Goal: Check status: Check status

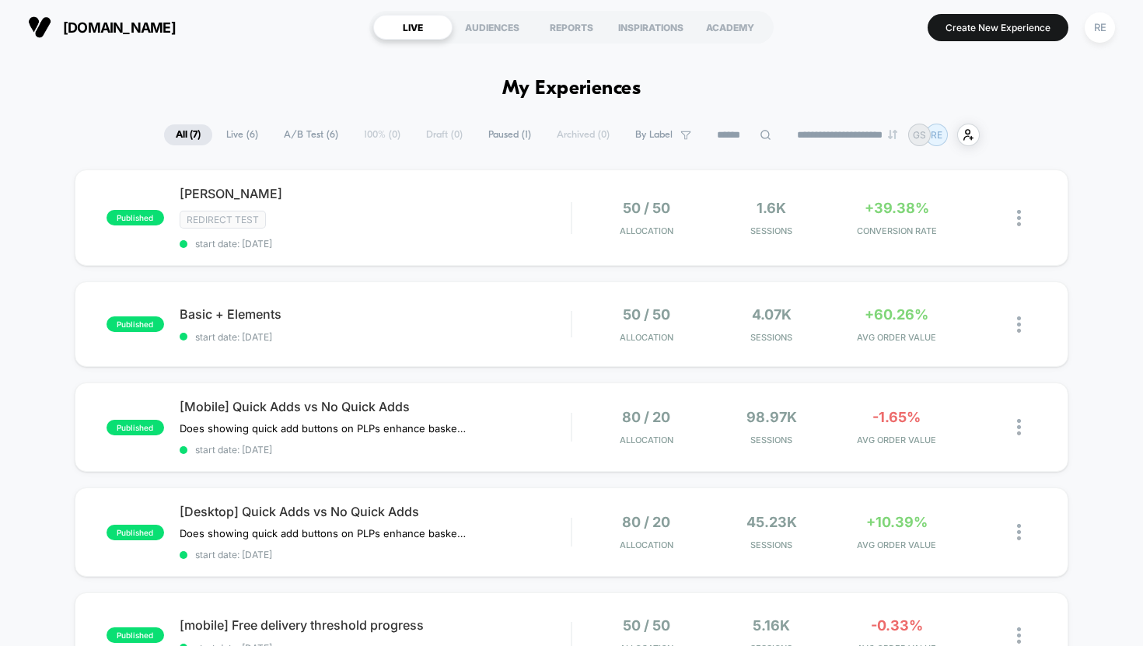
click at [35, 175] on div "published Abi Adores Redirect Test start date: [DATE] 50 / 50 Allocation 1.6k S…" at bounding box center [571, 565] width 1143 height 792
click at [211, 190] on span "[PERSON_NAME] Click to edit experience details" at bounding box center [376, 194] width 392 height 16
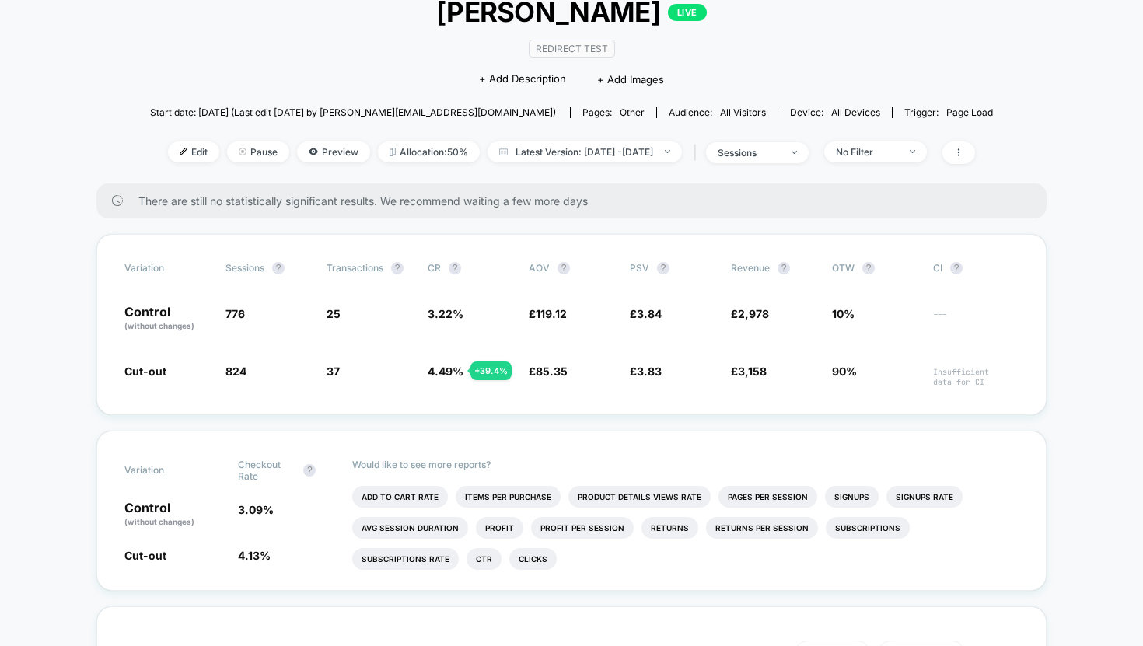
scroll to position [110, 0]
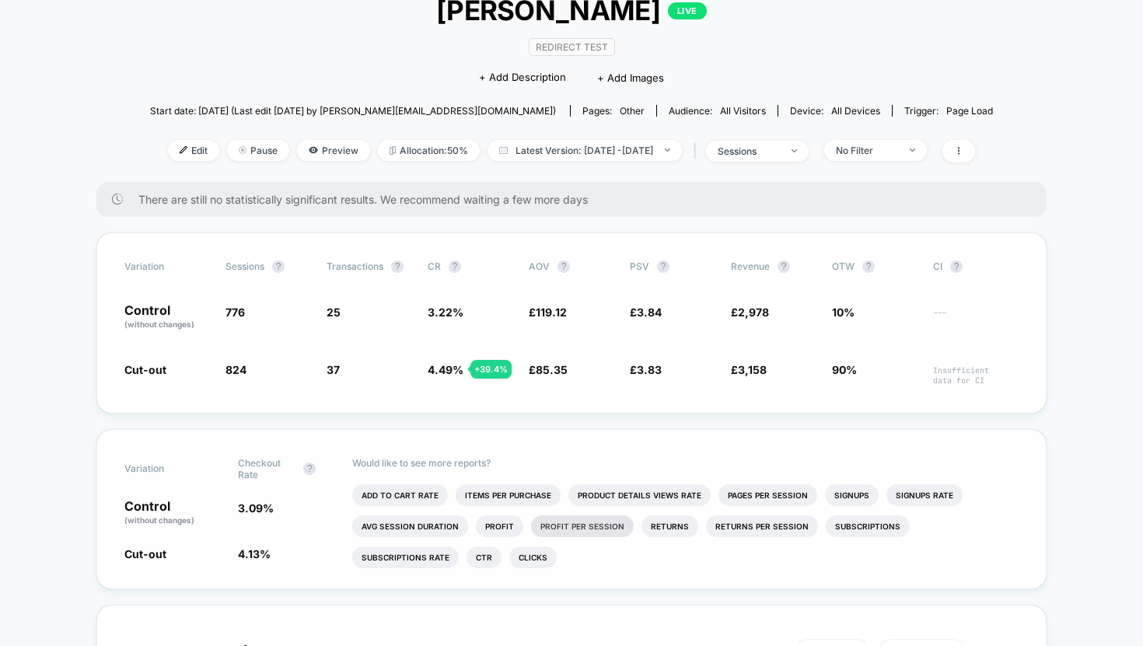
click at [580, 525] on li "Profit Per Session" at bounding box center [582, 526] width 103 height 22
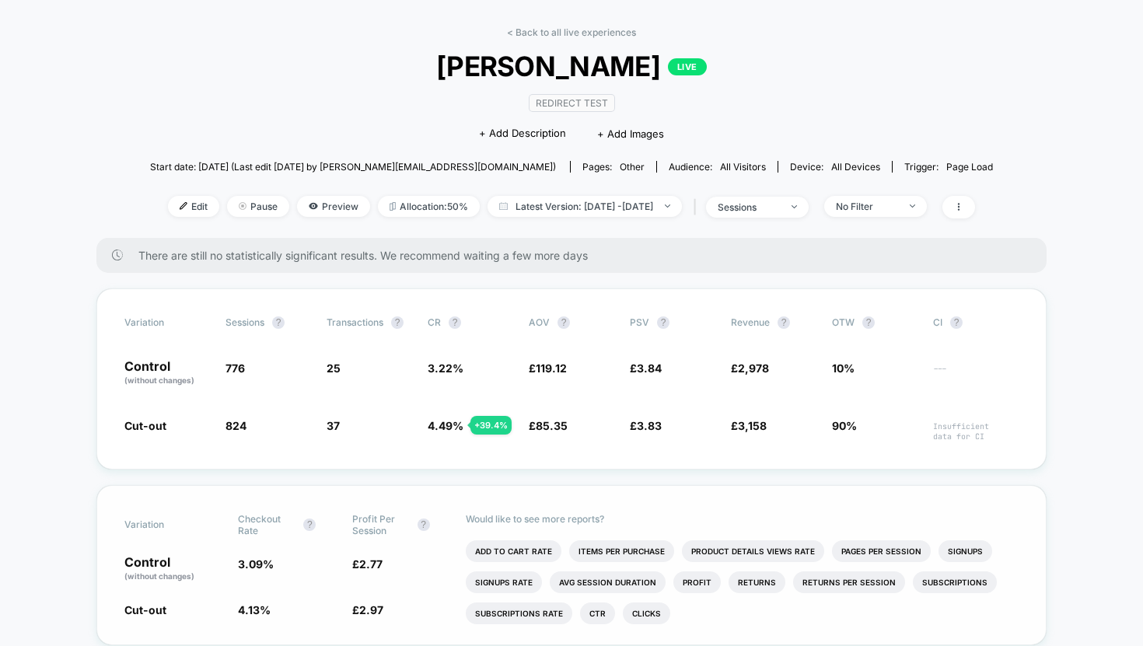
scroll to position [0, 0]
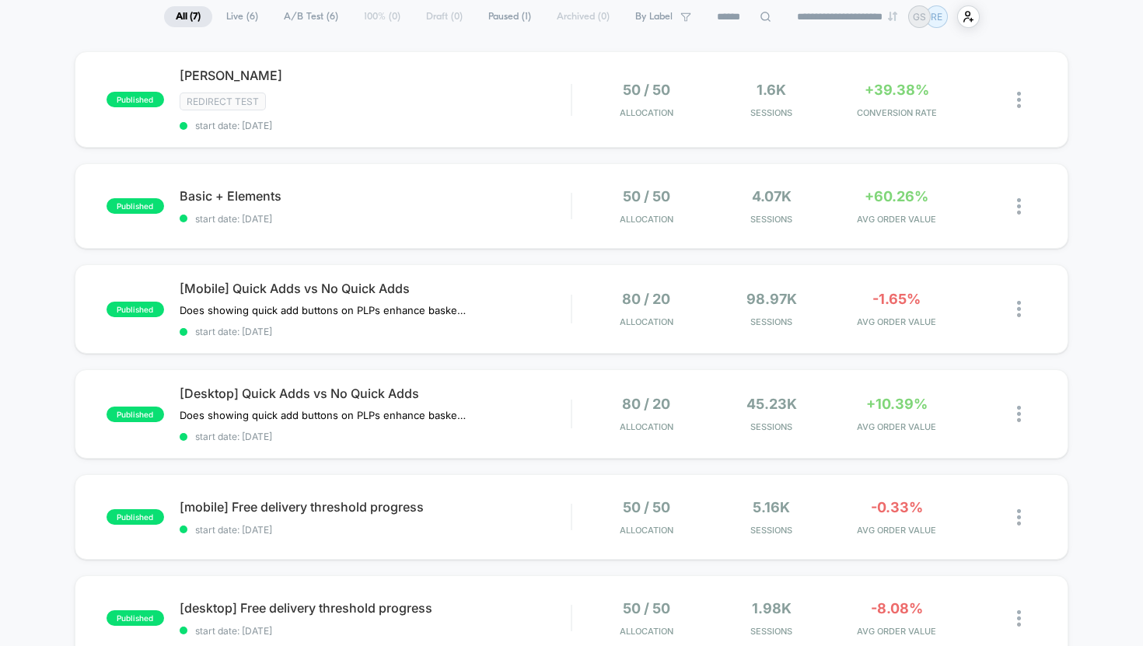
scroll to position [124, 0]
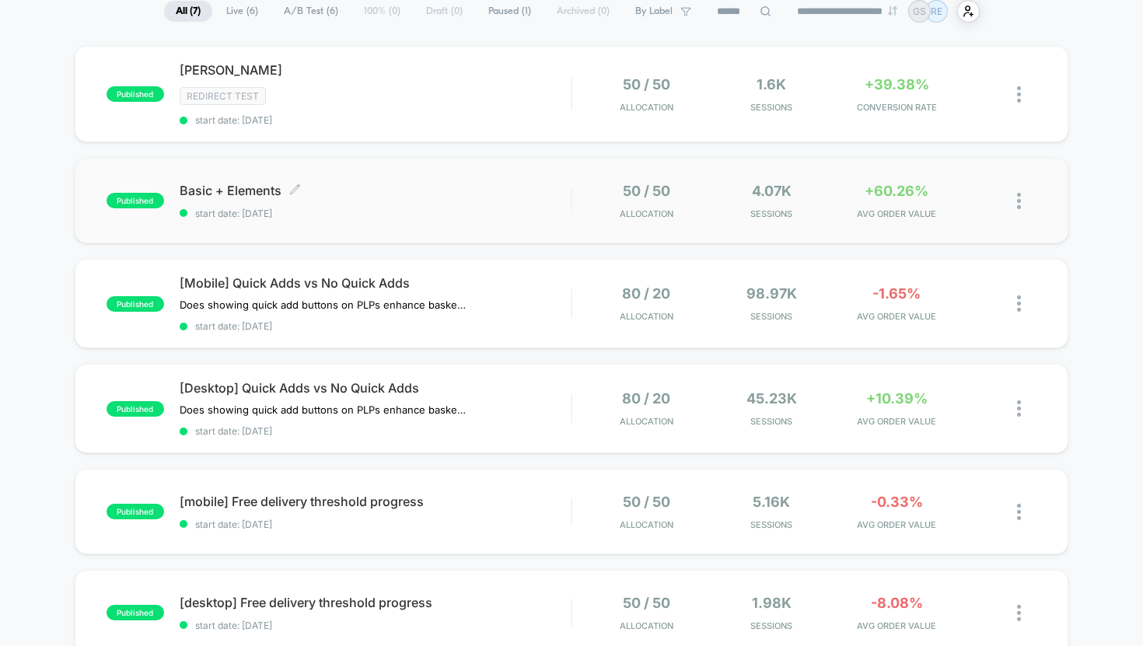
click at [235, 188] on span "Basic + Elements Click to edit experience details" at bounding box center [376, 191] width 392 height 16
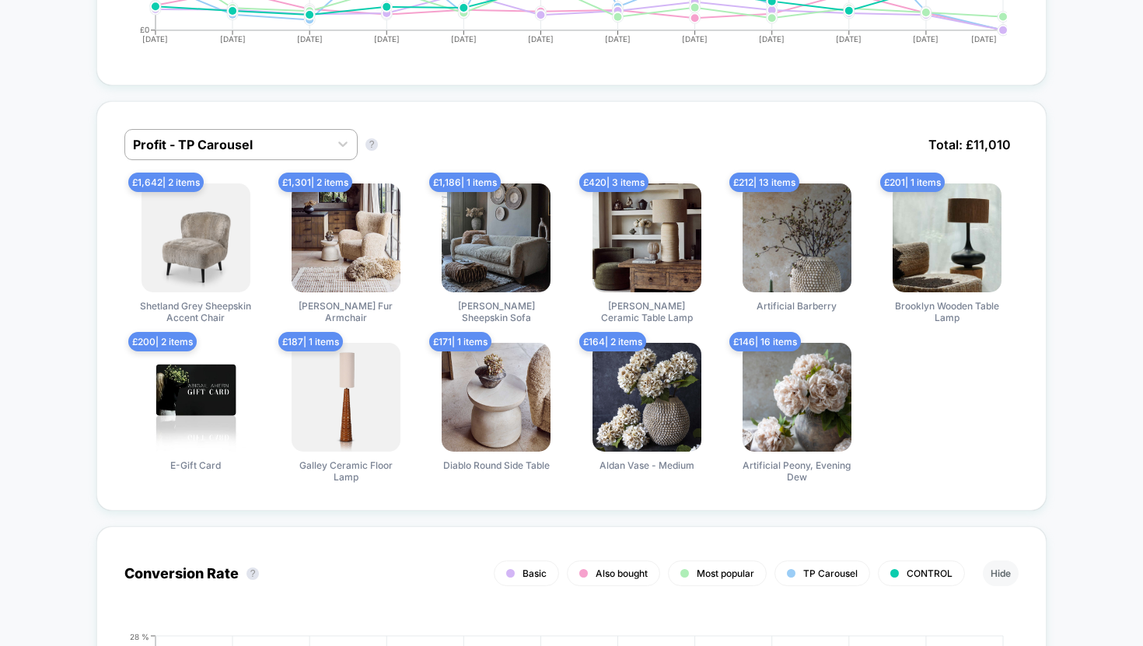
scroll to position [937, 0]
